Goal: Task Accomplishment & Management: Complete application form

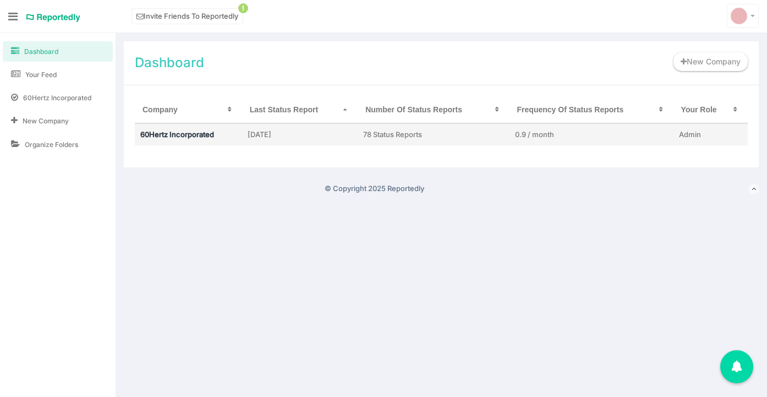
click at [168, 137] on link "60Hertz Incorporated" at bounding box center [177, 134] width 74 height 9
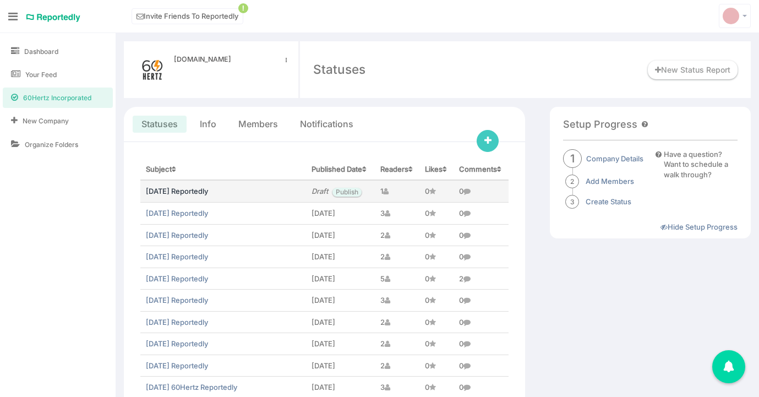
click at [178, 195] on link "August 2025 Reportedly" at bounding box center [177, 191] width 62 height 9
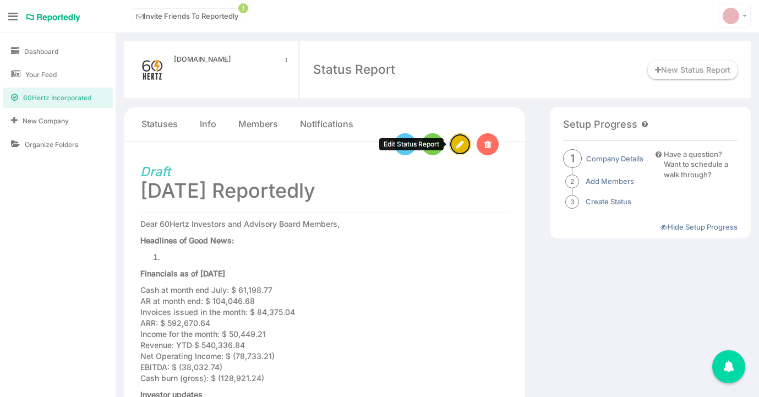
click at [459, 141] on icon at bounding box center [460, 144] width 8 height 9
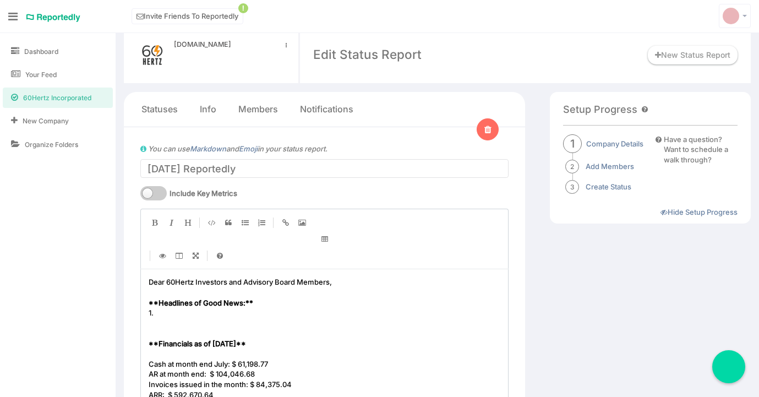
scroll to position [103, 0]
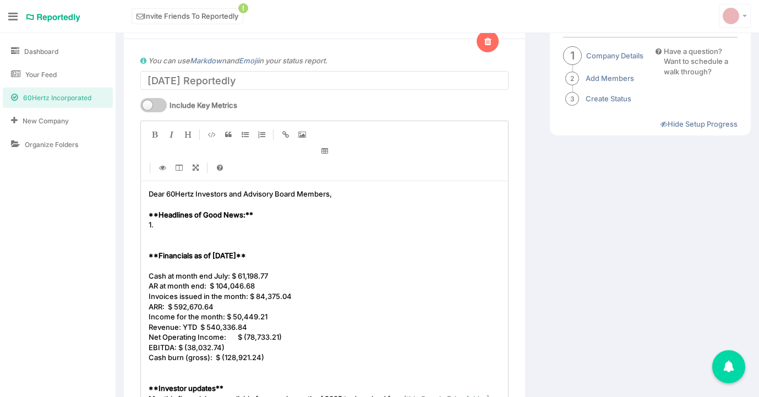
click at [225, 275] on span "Cash at month end July: $ 61,198.77" at bounding box center [208, 275] width 119 height 9
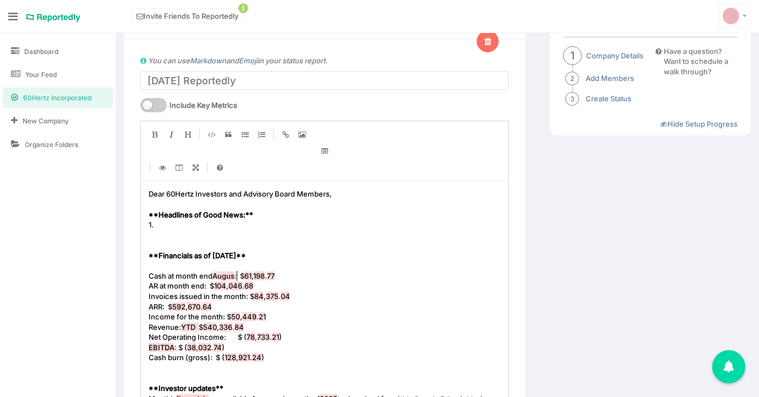
type textarea "August"
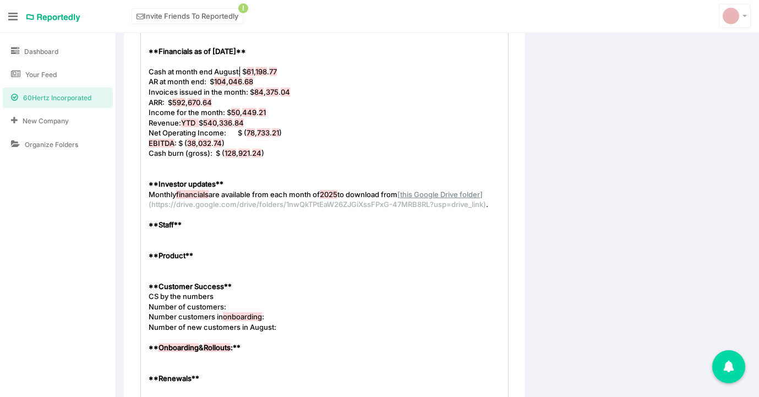
scroll to position [364, 0]
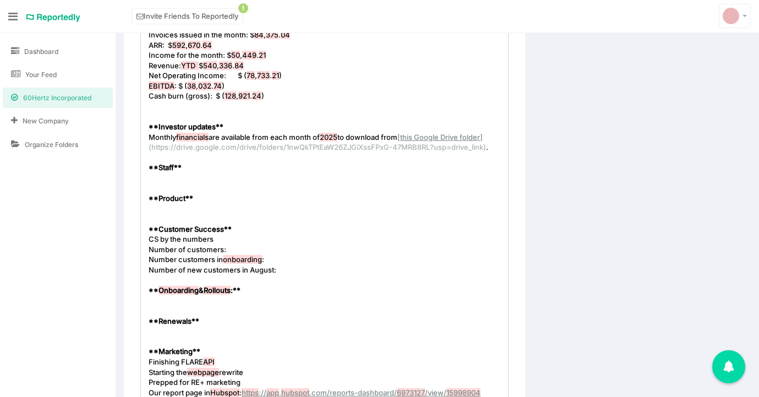
click at [161, 209] on pre "​" at bounding box center [328, 209] width 364 height 10
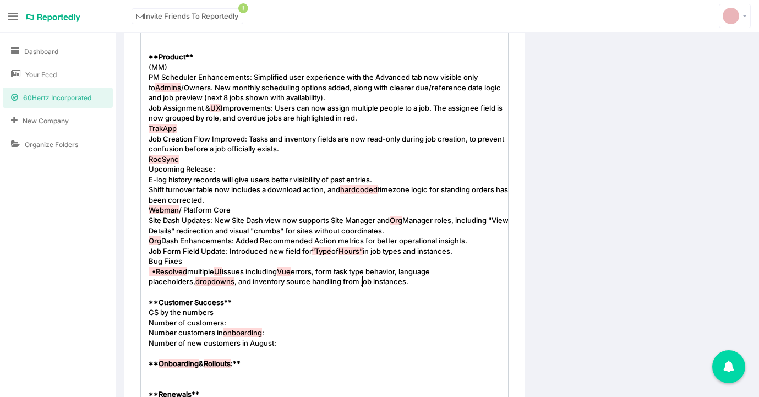
scroll to position [519, 0]
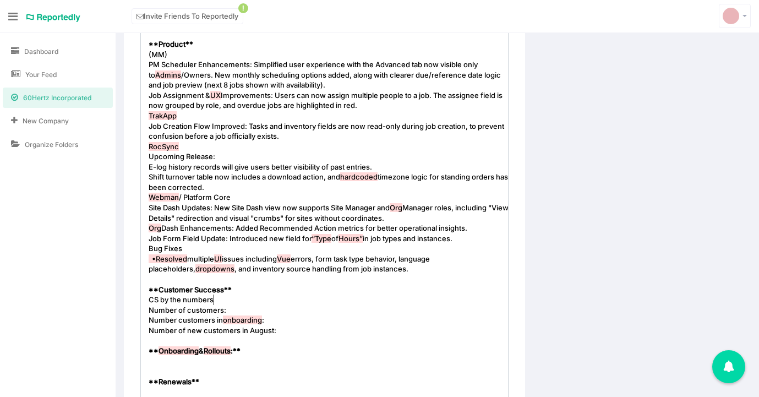
click at [265, 301] on pre "CS by the numbers" at bounding box center [328, 300] width 364 height 10
click at [253, 316] on span "onboarding" at bounding box center [242, 319] width 39 height 9
click at [253, 310] on pre "Number of customers:" at bounding box center [328, 310] width 364 height 10
type textarea "16"
click at [288, 313] on pre "Number of customers: 16" at bounding box center [328, 310] width 364 height 10
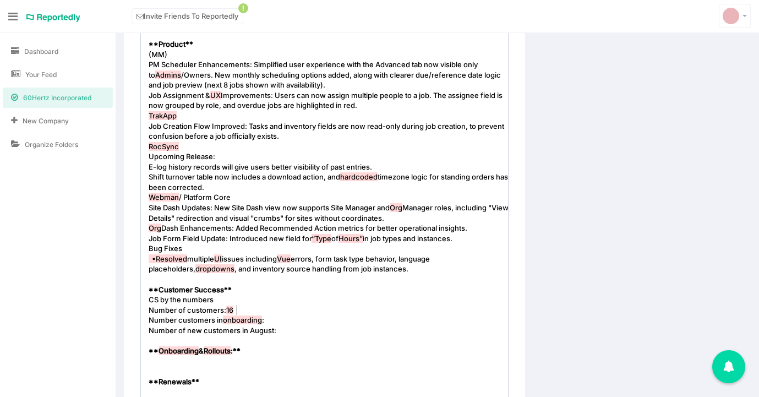
click at [290, 317] on pre "Number customers in onboarding :" at bounding box center [328, 320] width 364 height 10
type textarea "6"
click at [308, 336] on pre "​" at bounding box center [328, 340] width 364 height 10
click at [308, 328] on pre "Number of new customers in August:" at bounding box center [328, 330] width 364 height 10
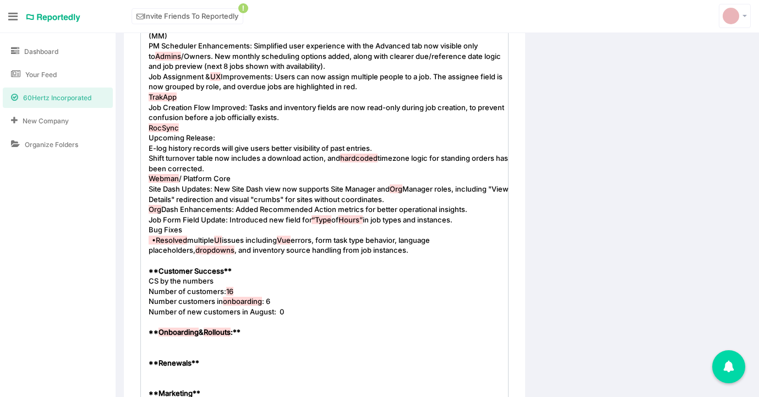
scroll to position [538, 0]
type textarea "0"
type textarea "**Onboarding & Rollouts:**"
drag, startPoint x: 249, startPoint y: 333, endPoint x: 124, endPoint y: 333, distance: 125.0
type textarea "Onboarding & Rollouts:"
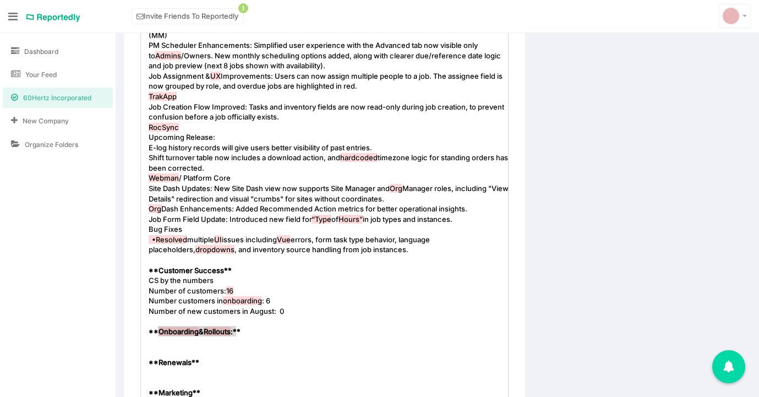
drag, startPoint x: 236, startPoint y: 332, endPoint x: 226, endPoint y: 331, distance: 10.5
paste textarea
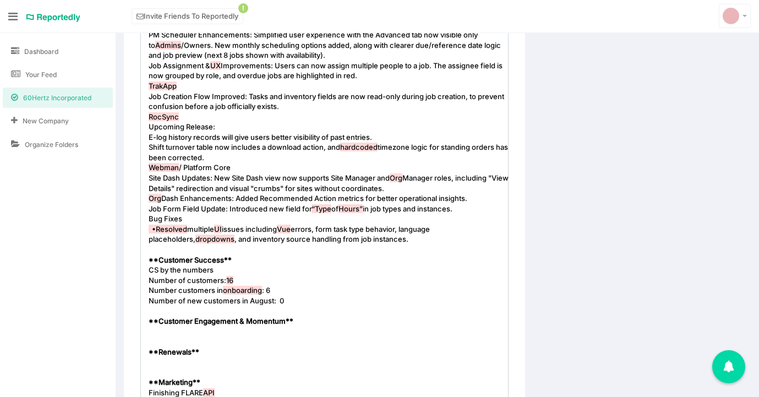
scroll to position [558, 0]
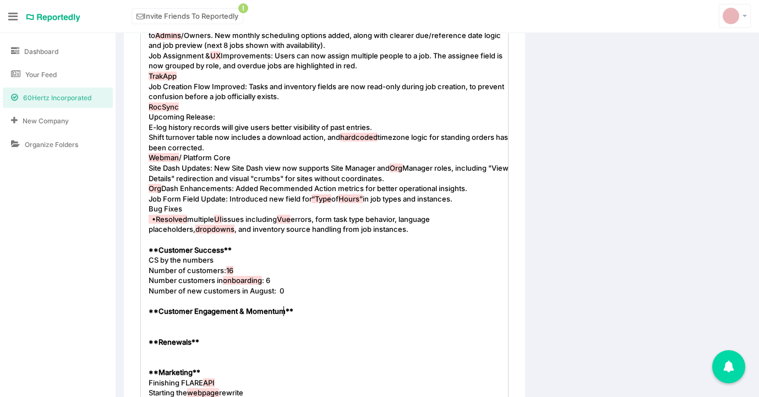
type textarea "**Renewals**"
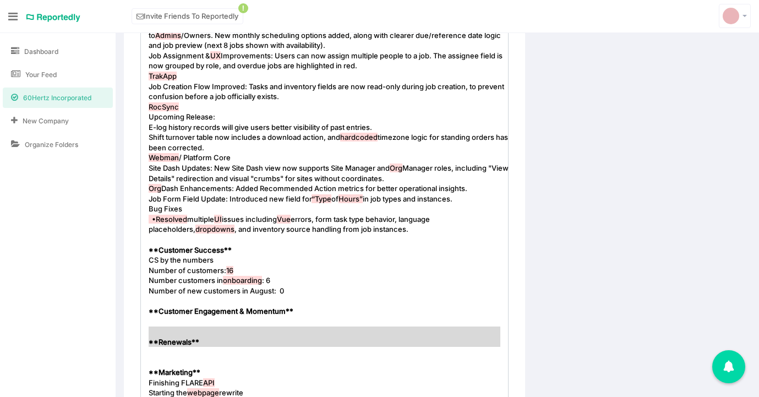
drag, startPoint x: 193, startPoint y: 350, endPoint x: 129, endPoint y: 327, distance: 67.4
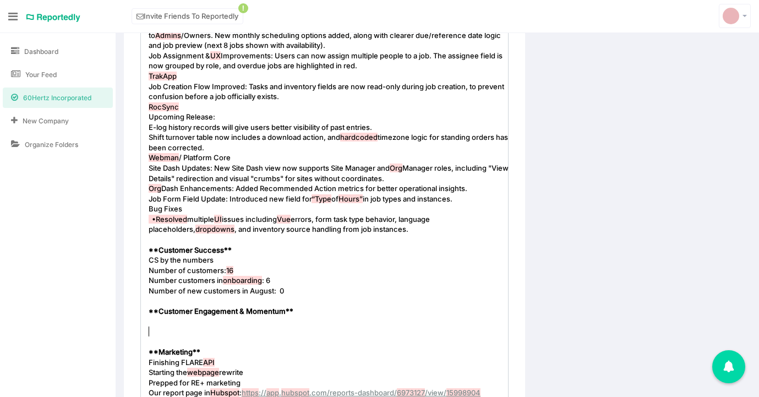
click at [162, 320] on pre "​" at bounding box center [328, 321] width 364 height 10
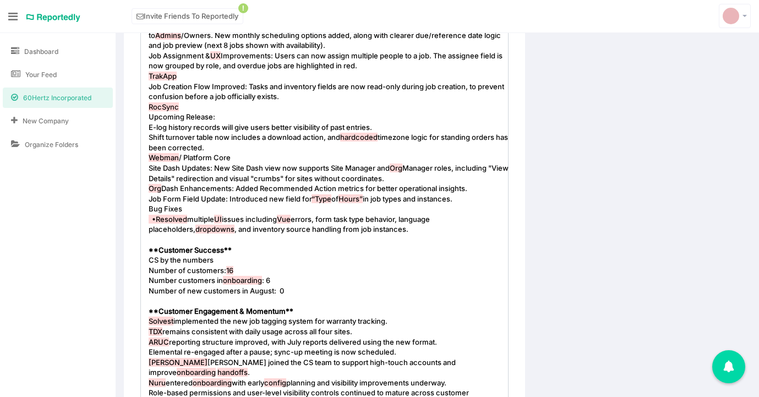
scroll to position [609, 0]
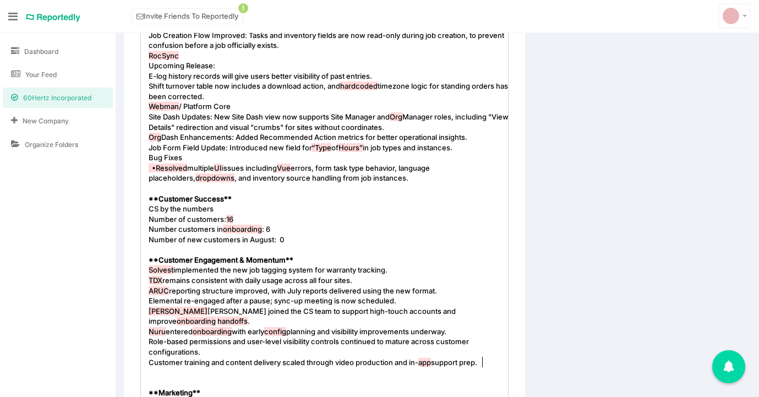
click at [192, 371] on pre "​" at bounding box center [328, 372] width 364 height 10
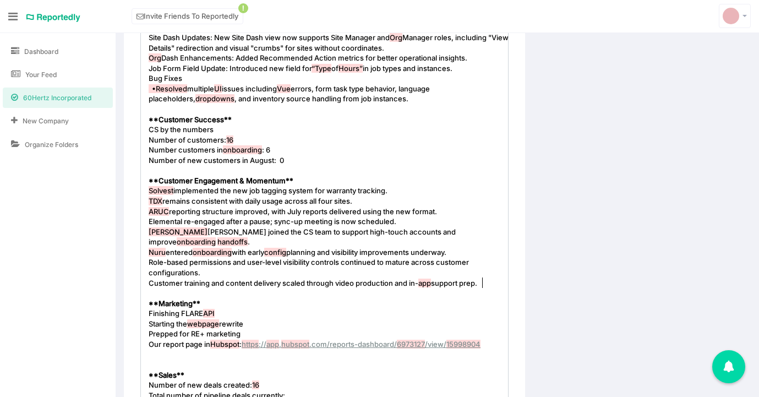
scroll to position [1123, 0]
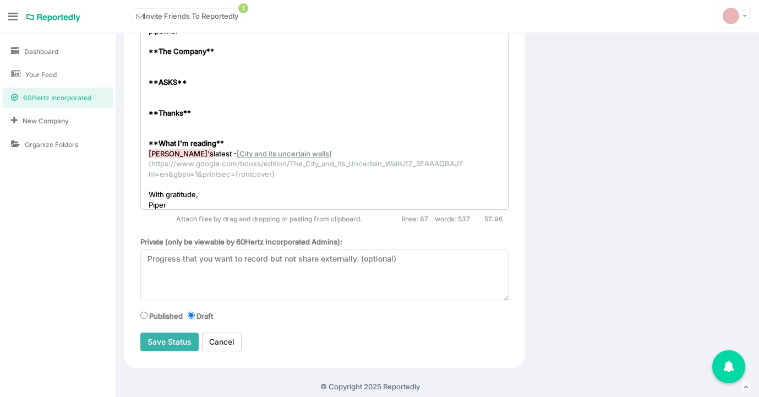
click at [170, 348] on input "Save Status" at bounding box center [169, 342] width 58 height 19
